Goal: Task Accomplishment & Management: Use online tool/utility

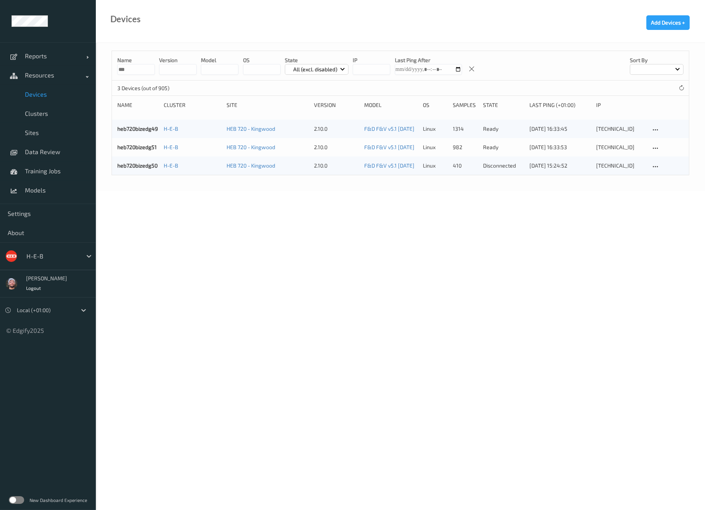
type input "***"
click at [46, 89] on link "Devices" at bounding box center [48, 94] width 96 height 19
drag, startPoint x: 542, startPoint y: 80, endPoint x: 557, endPoint y: 70, distance: 18.3
click at [681, 90] on icon at bounding box center [682, 88] width 6 height 6
click at [144, 64] on input "***" at bounding box center [136, 69] width 38 height 11
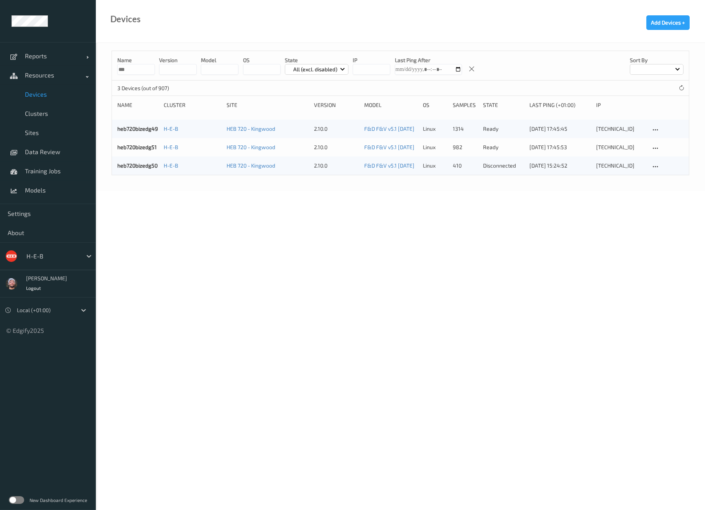
click at [144, 64] on input "***" at bounding box center [136, 69] width 38 height 11
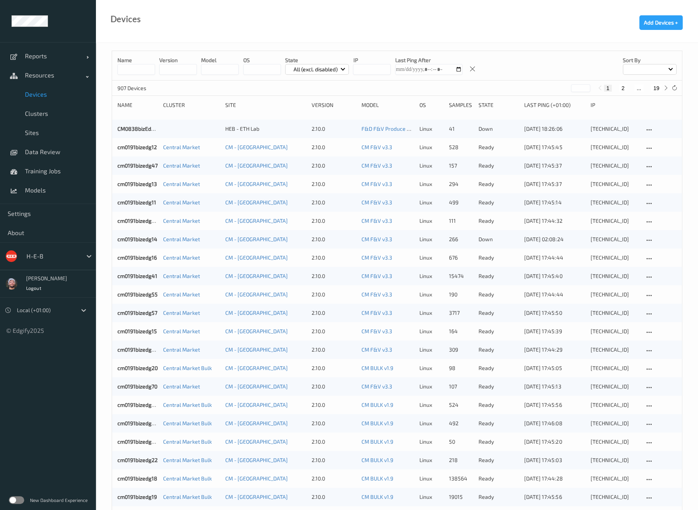
click at [658, 87] on button "19" at bounding box center [656, 88] width 11 height 7
type input "**"
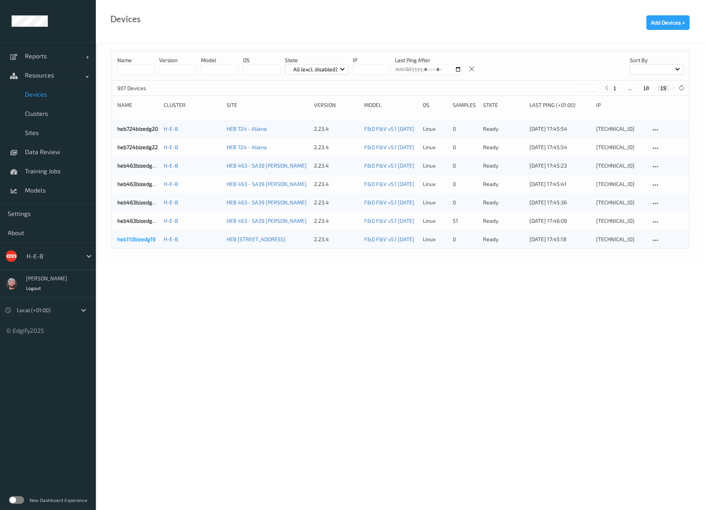
click at [155, 240] on link "heb110bizedg19" at bounding box center [136, 239] width 38 height 7
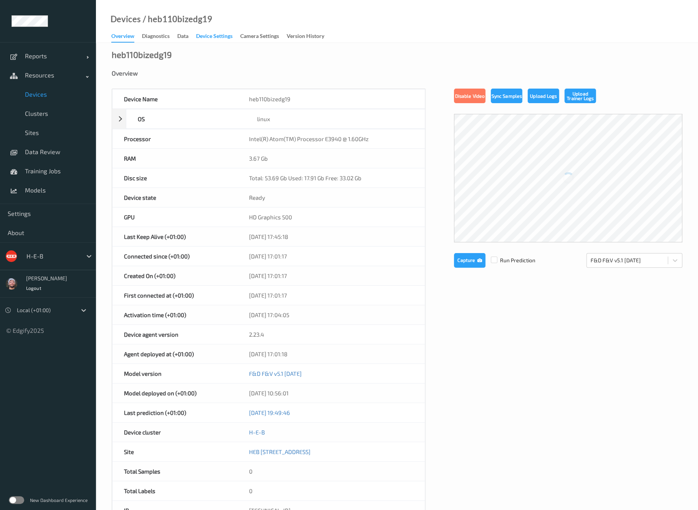
click at [201, 35] on div "Device Settings" at bounding box center [214, 37] width 36 height 10
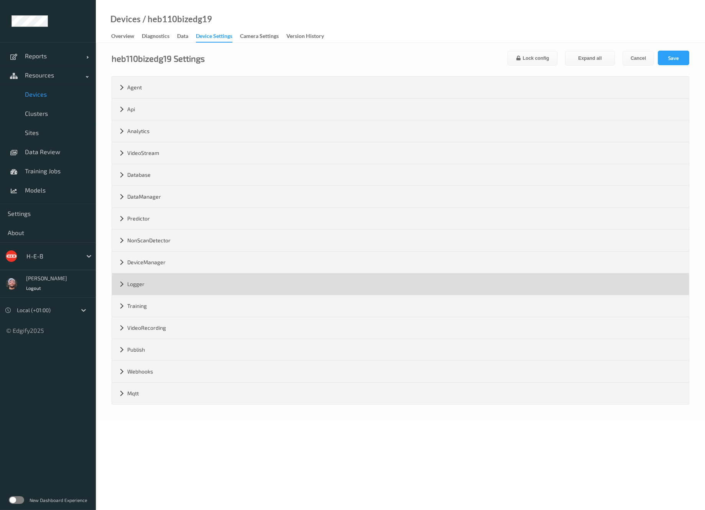
click at [166, 288] on div "Logger" at bounding box center [400, 284] width 577 height 21
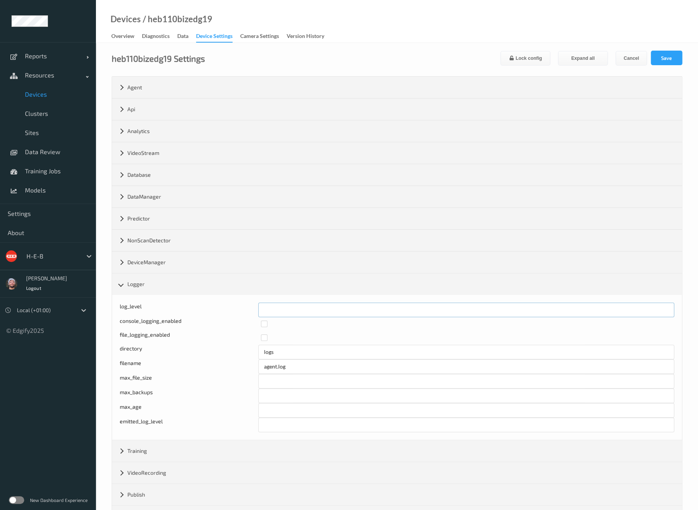
click at [264, 308] on input "*" at bounding box center [466, 310] width 416 height 15
type input "*"
click at [664, 308] on input "*" at bounding box center [466, 310] width 416 height 15
click at [674, 57] on button "Save" at bounding box center [666, 58] width 31 height 15
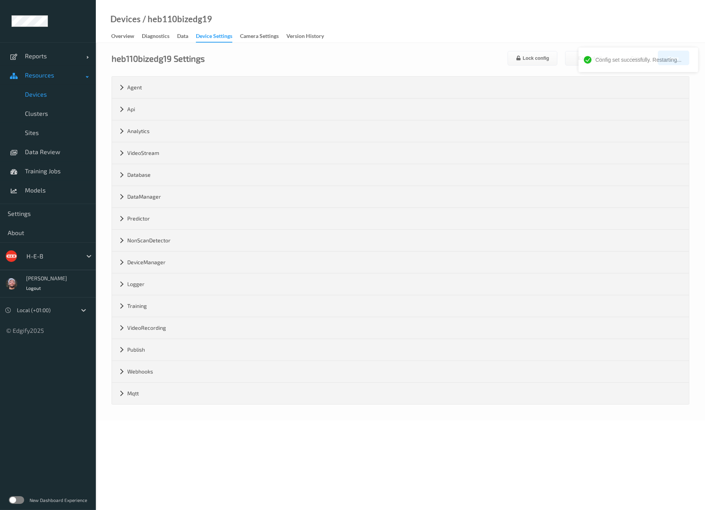
click at [66, 83] on link "Resources" at bounding box center [48, 75] width 96 height 19
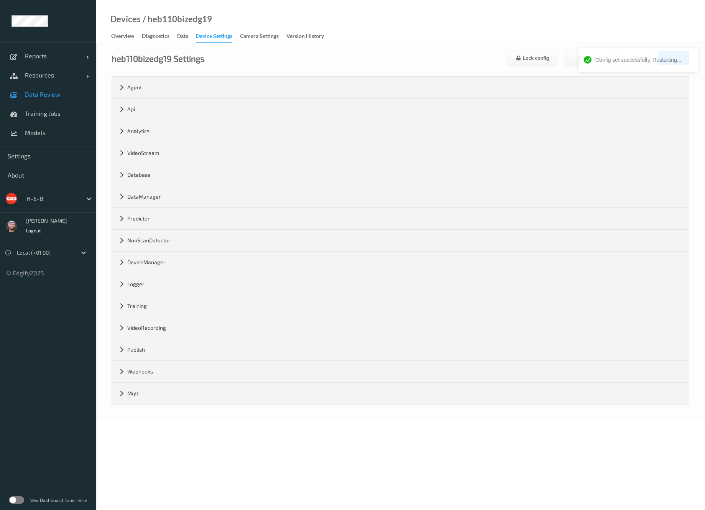
click at [59, 93] on link "Data Review" at bounding box center [48, 94] width 96 height 19
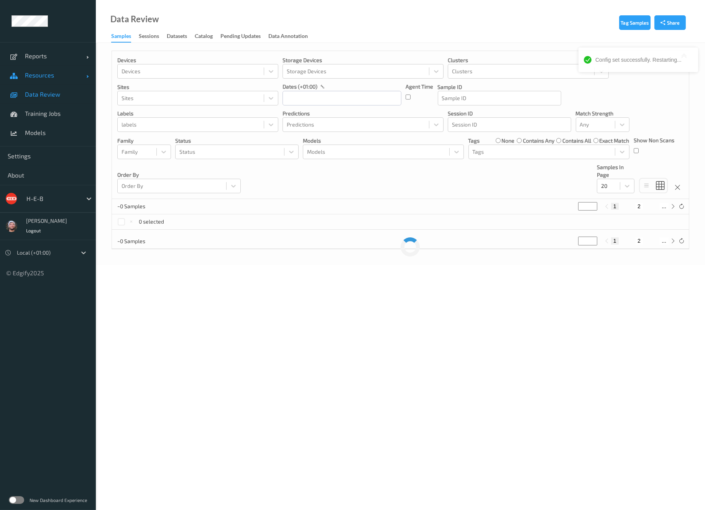
click at [62, 82] on link "Resources" at bounding box center [48, 75] width 96 height 19
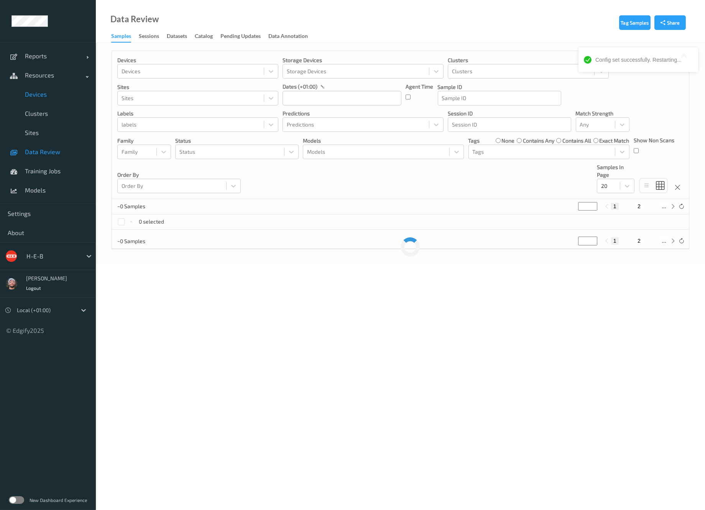
click at [55, 95] on span "Devices" at bounding box center [56, 95] width 63 height 8
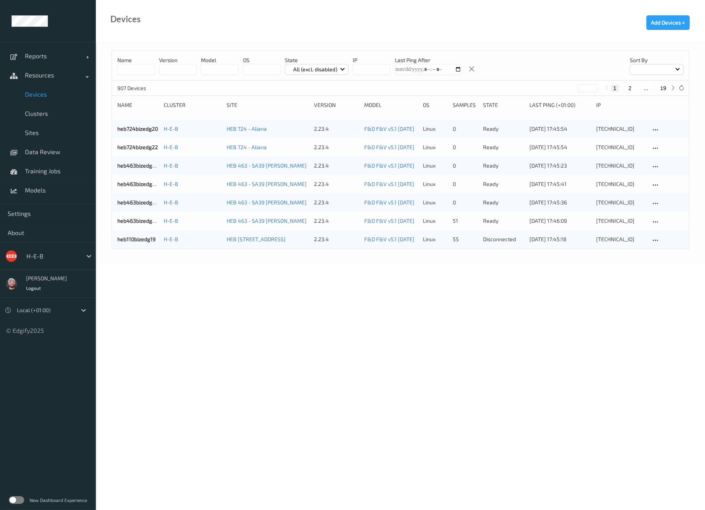
click at [663, 86] on button "19" at bounding box center [663, 88] width 11 height 7
type input "**"
click at [135, 221] on link "heb463bizedg40" at bounding box center [137, 221] width 41 height 7
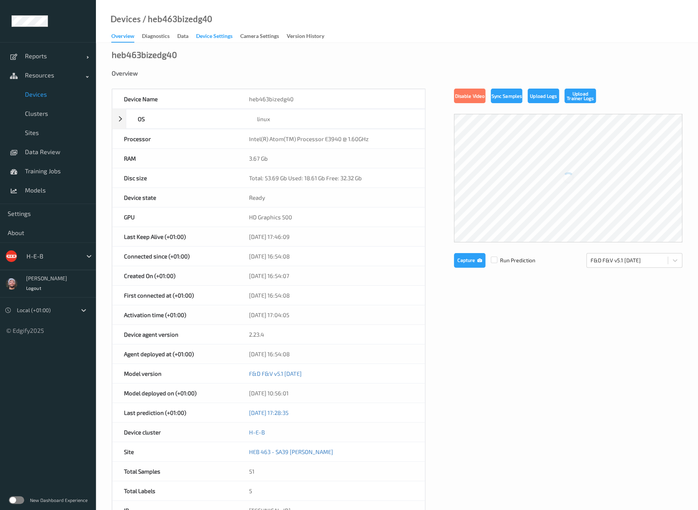
click at [217, 38] on div "Device Settings" at bounding box center [214, 37] width 36 height 10
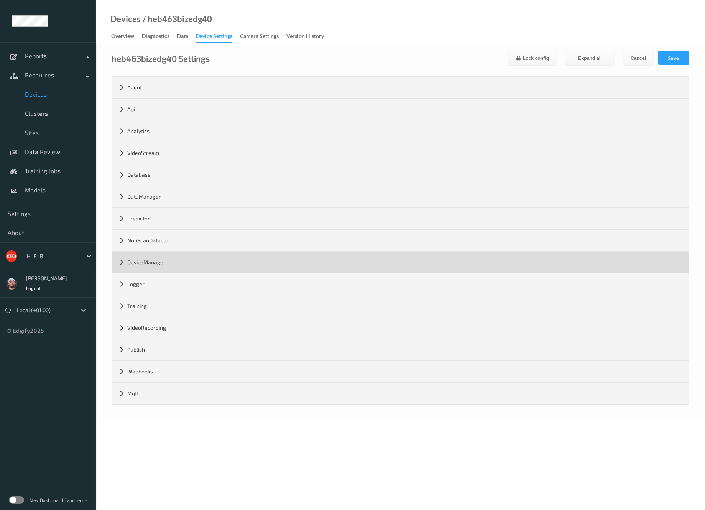
click at [195, 271] on div "DeviceManager" at bounding box center [400, 262] width 577 height 21
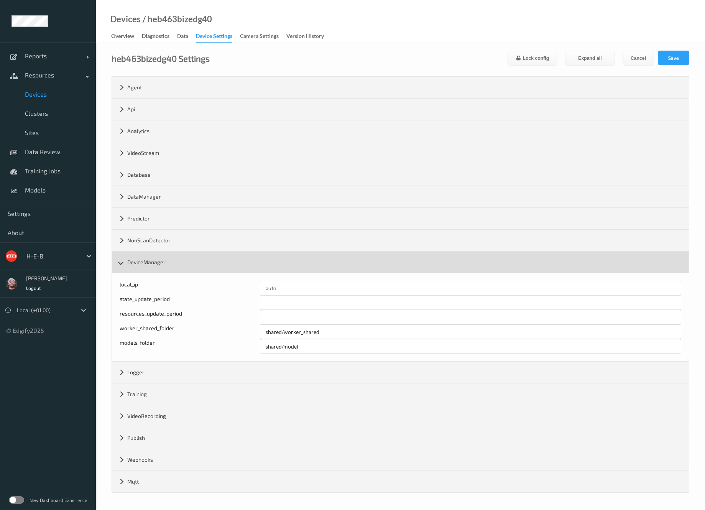
click at [201, 264] on div "DeviceManager" at bounding box center [400, 262] width 577 height 21
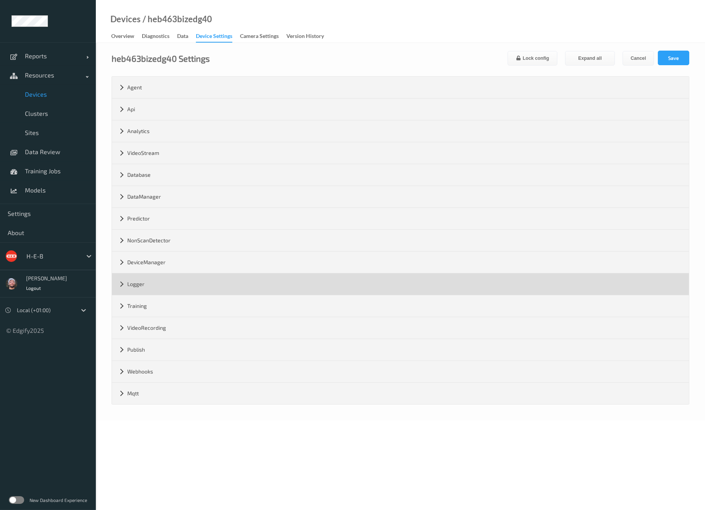
click at [194, 287] on div "Logger" at bounding box center [400, 284] width 577 height 21
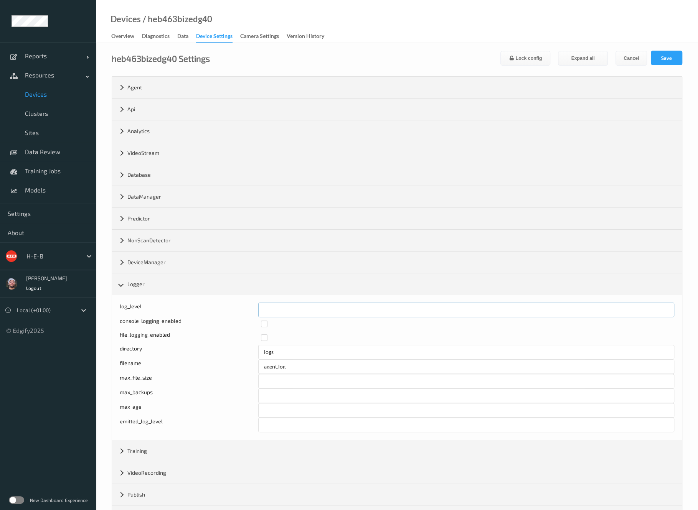
drag, startPoint x: 299, startPoint y: 308, endPoint x: 428, endPoint y: 308, distance: 128.9
click at [223, 311] on div "log_level *" at bounding box center [397, 310] width 554 height 15
type input "*"
click at [664, 308] on input "*" at bounding box center [466, 310] width 416 height 15
click at [675, 59] on button "Save" at bounding box center [666, 58] width 31 height 15
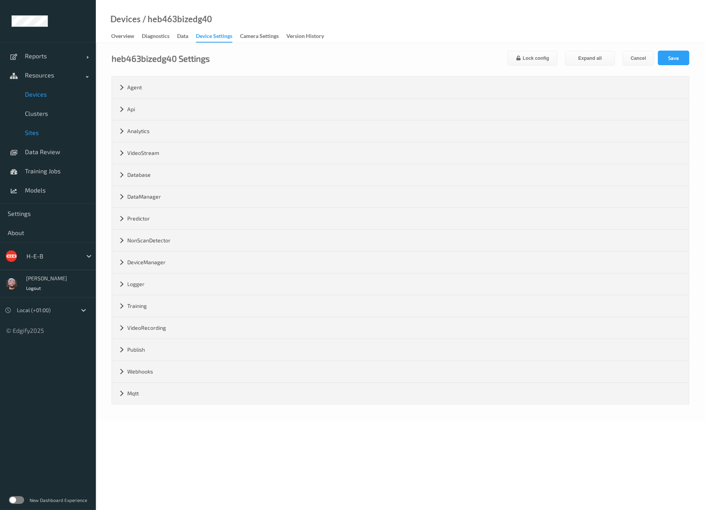
click at [35, 135] on span "Sites" at bounding box center [56, 133] width 63 height 8
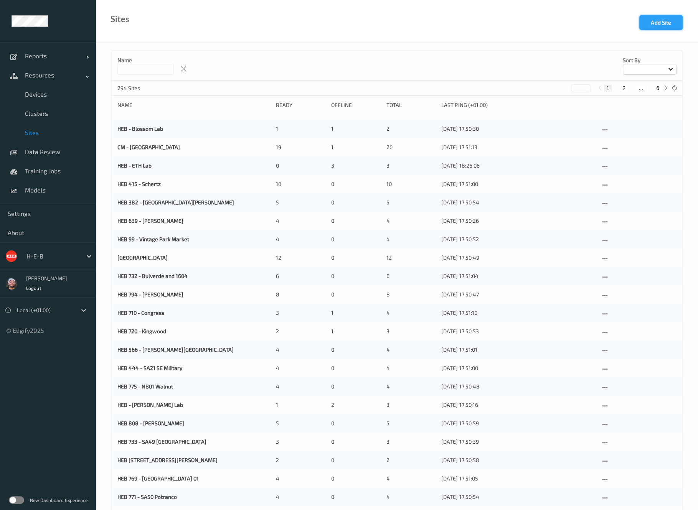
click at [663, 23] on button "Add Site" at bounding box center [660, 22] width 43 height 15
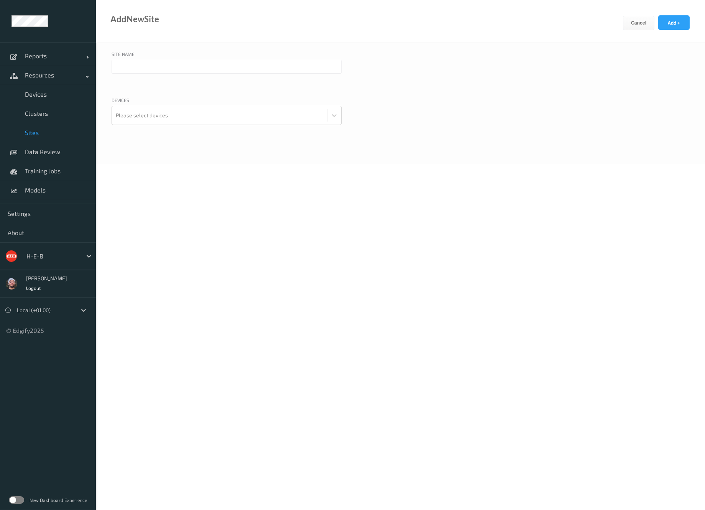
click at [211, 75] on div at bounding box center [227, 76] width 230 height 33
click at [214, 63] on input "text" at bounding box center [227, 67] width 230 height 14
type input "HEB 202 - [GEOGRAPHIC_DATA] 09"
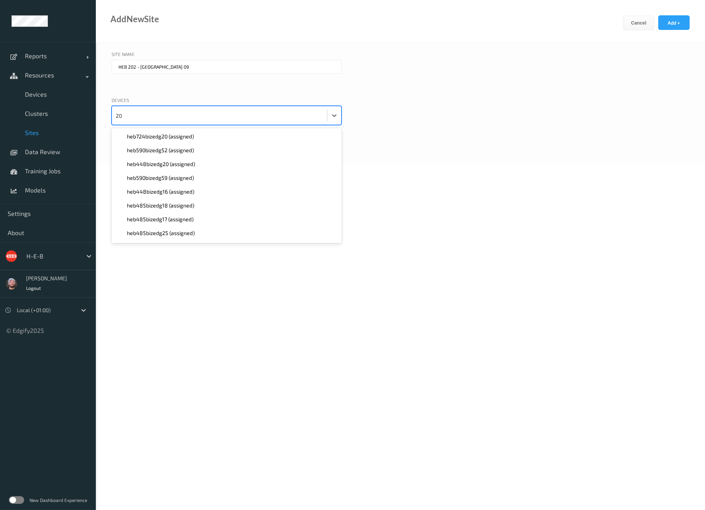
type input "2"
click at [678, 17] on button "Add +" at bounding box center [674, 22] width 31 height 15
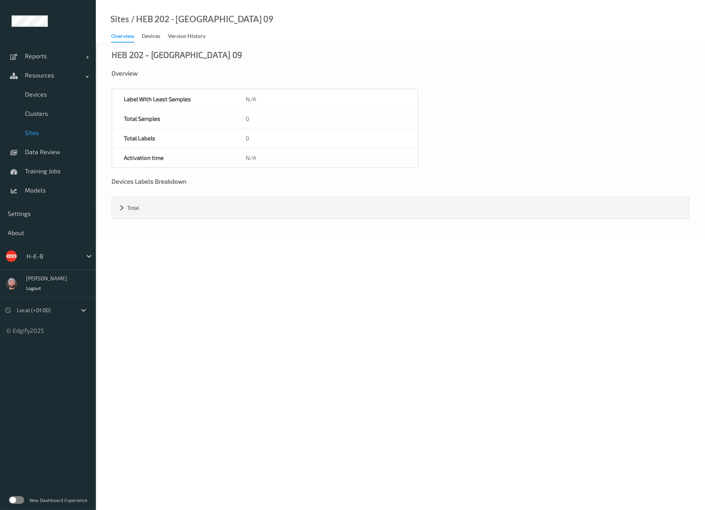
click at [211, 61] on div "HEB 202 - [GEOGRAPHIC_DATA] 09 Overview Label With Least Samples N/A Total Samp…" at bounding box center [401, 139] width 610 height 192
click at [35, 132] on span "Sites" at bounding box center [56, 133] width 63 height 8
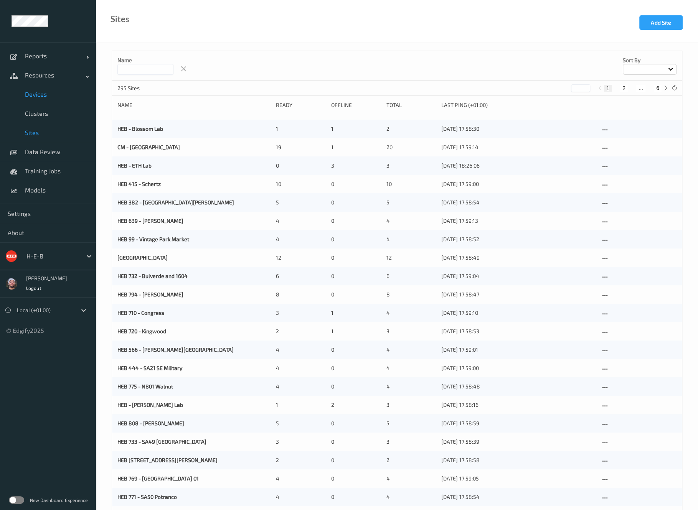
click at [54, 91] on span "Devices" at bounding box center [56, 95] width 63 height 8
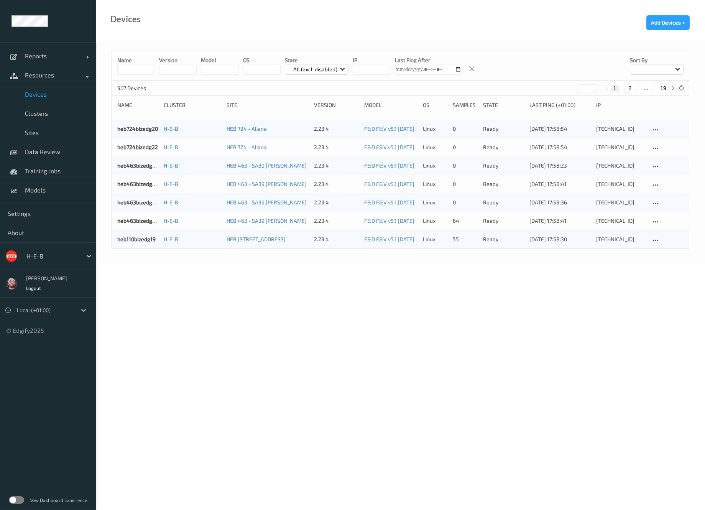
click at [662, 86] on button "19" at bounding box center [663, 88] width 11 height 7
type input "**"
click at [382, 410] on body "Reports Default Report Customized Report Resources Devices Clusters Sites Data …" at bounding box center [352, 255] width 705 height 510
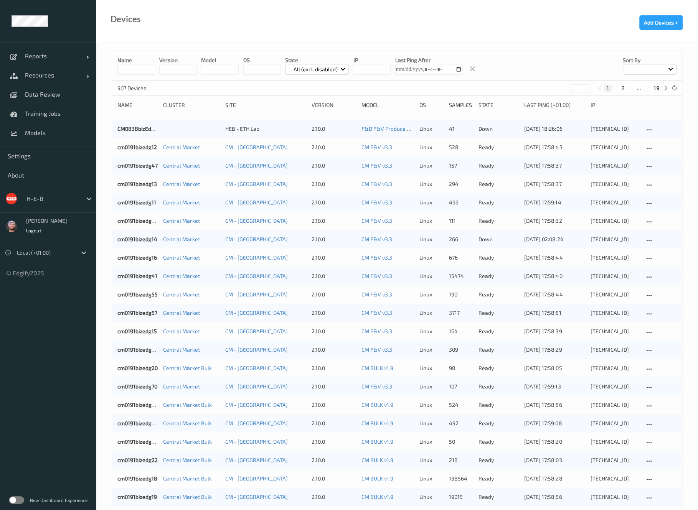
click at [654, 87] on button "19" at bounding box center [656, 88] width 11 height 7
type input "**"
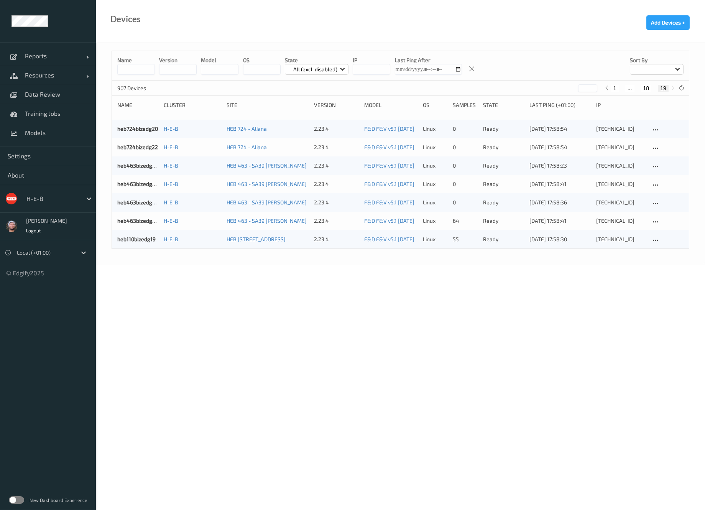
click at [143, 66] on input at bounding box center [136, 69] width 38 height 11
type input "***"
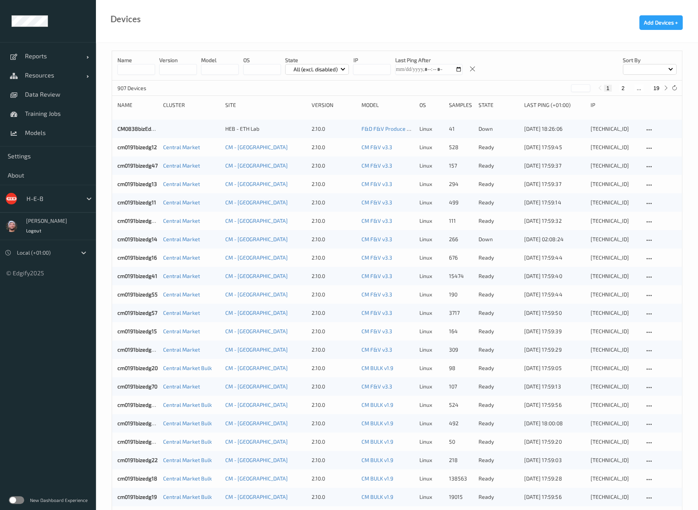
drag, startPoint x: 137, startPoint y: 73, endPoint x: 158, endPoint y: 72, distance: 20.7
click at [137, 73] on input at bounding box center [136, 69] width 38 height 11
paste input "***"
type input "***"
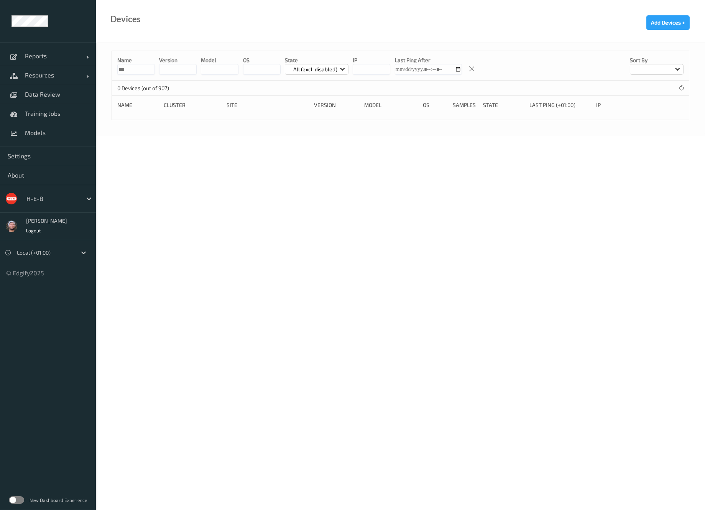
click at [675, 89] on div "0 Devices (out of 907)" at bounding box center [400, 88] width 577 height 15
click at [126, 69] on input "***" at bounding box center [136, 69] width 38 height 11
click at [255, 258] on body "Reports Default Report Customized Report Resources Devices Clusters Sites Data …" at bounding box center [352, 255] width 705 height 510
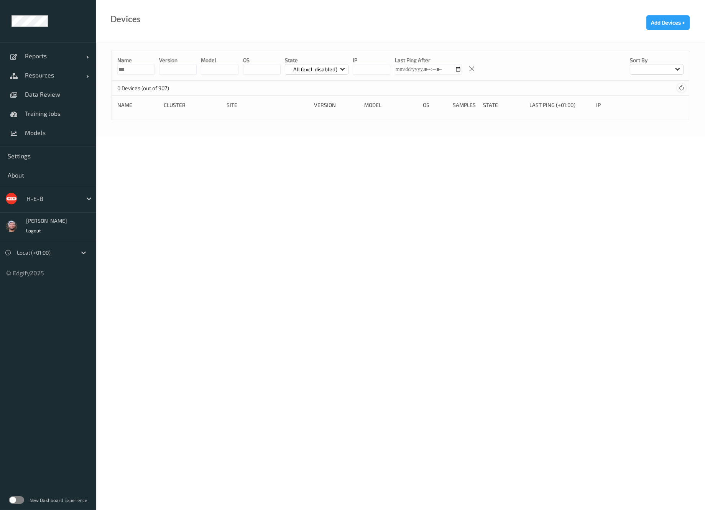
click at [681, 89] on icon at bounding box center [682, 88] width 6 height 6
click at [680, 86] on icon at bounding box center [682, 88] width 6 height 6
click at [79, 130] on span "Models" at bounding box center [56, 133] width 63 height 8
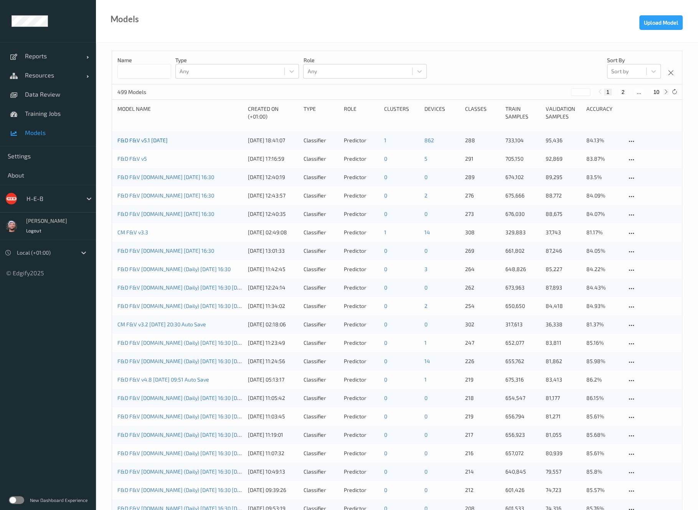
click at [133, 143] on link "F&D F&V v5.1 [DATE]" at bounding box center [142, 140] width 50 height 7
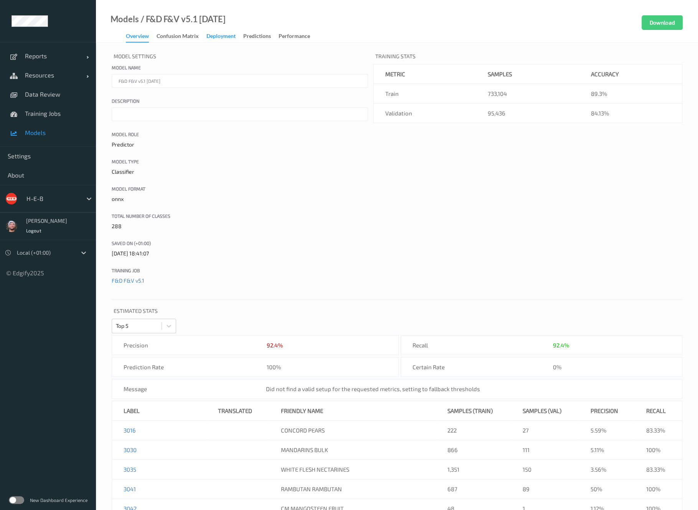
click at [213, 38] on div "Deployment" at bounding box center [220, 37] width 29 height 10
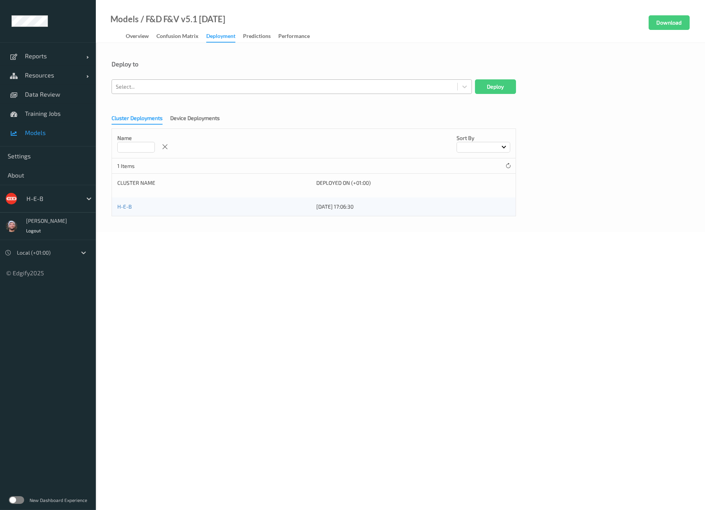
click at [181, 87] on div at bounding box center [285, 86] width 338 height 9
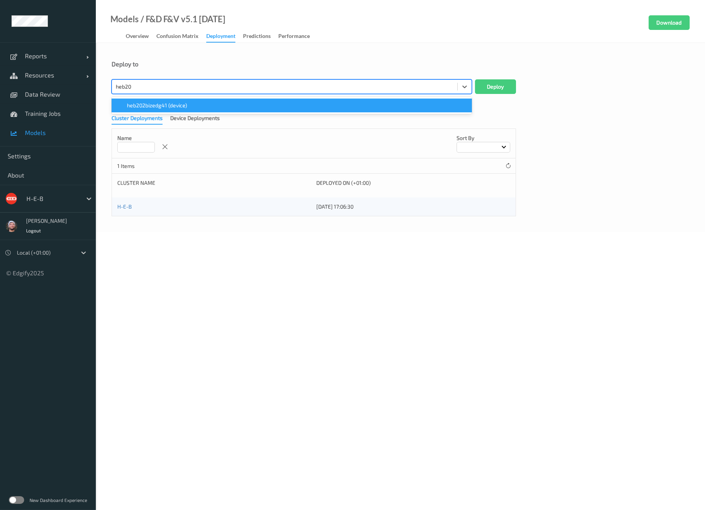
type input "heb202"
click at [182, 108] on span "heb202bizedg41 (device)" at bounding box center [157, 106] width 60 height 8
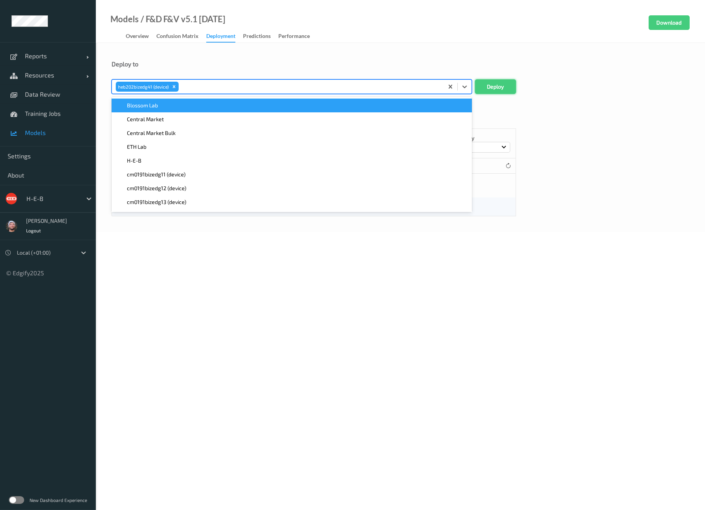
click at [496, 81] on button "Deploy" at bounding box center [495, 86] width 41 height 15
